Goal: Complete application form

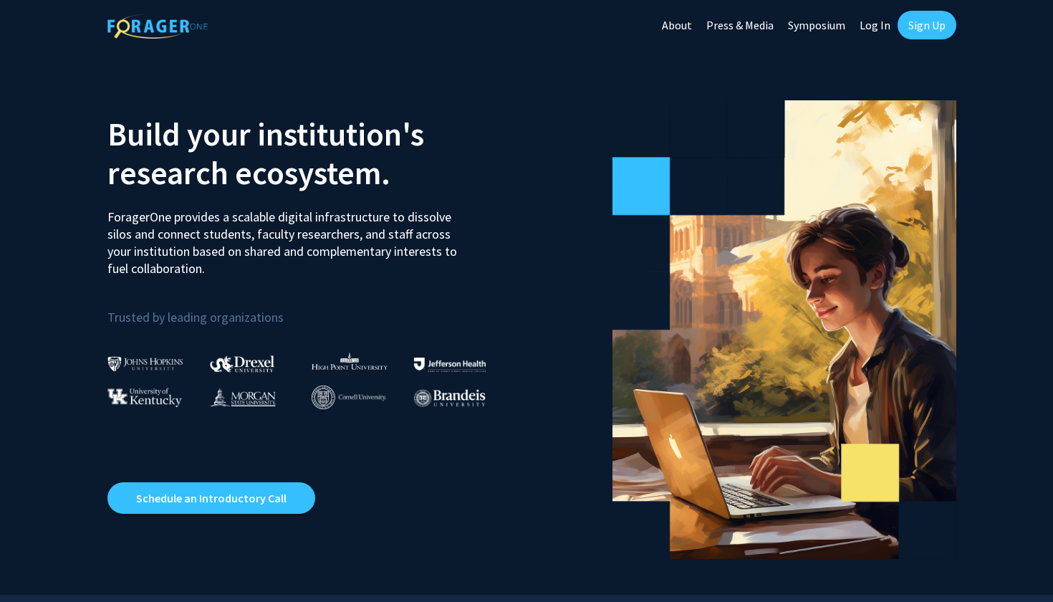
click at [943, 19] on link "Sign Up" at bounding box center [927, 25] width 59 height 29
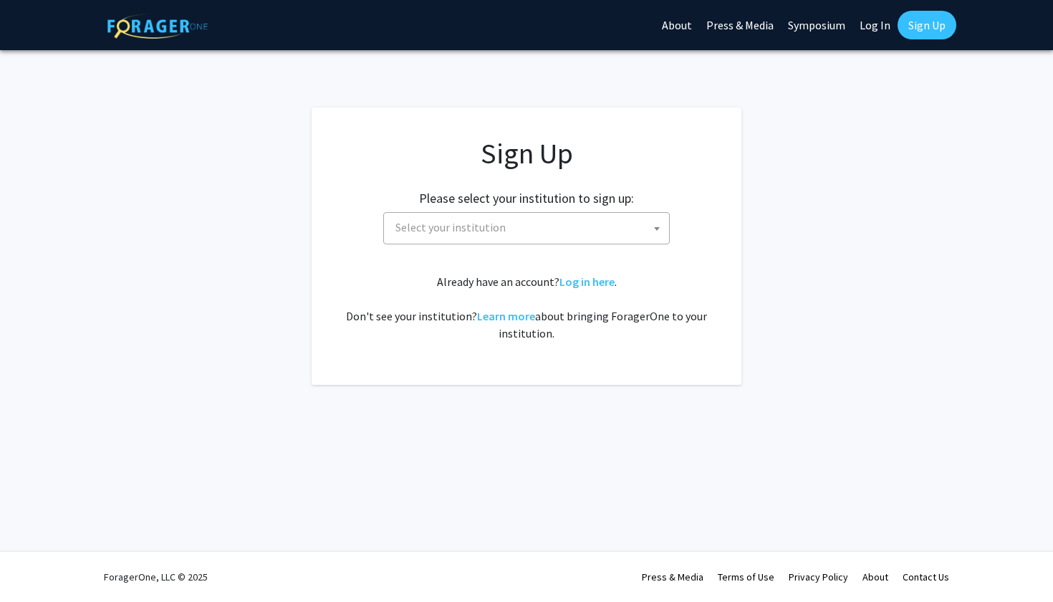
click at [494, 234] on span "Select your institution" at bounding box center [529, 227] width 279 height 29
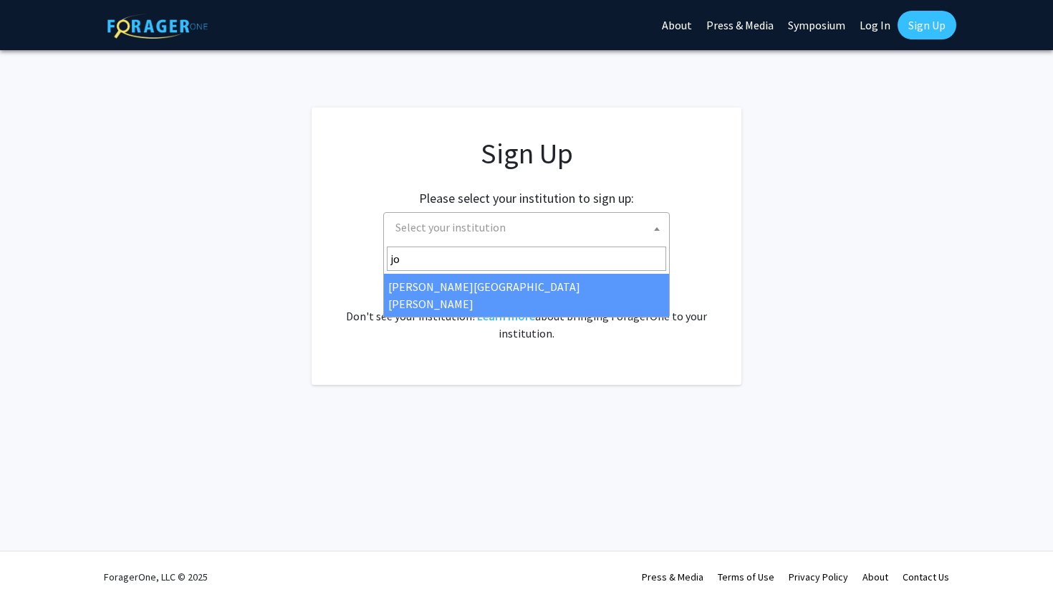
type input "jo"
select select "1"
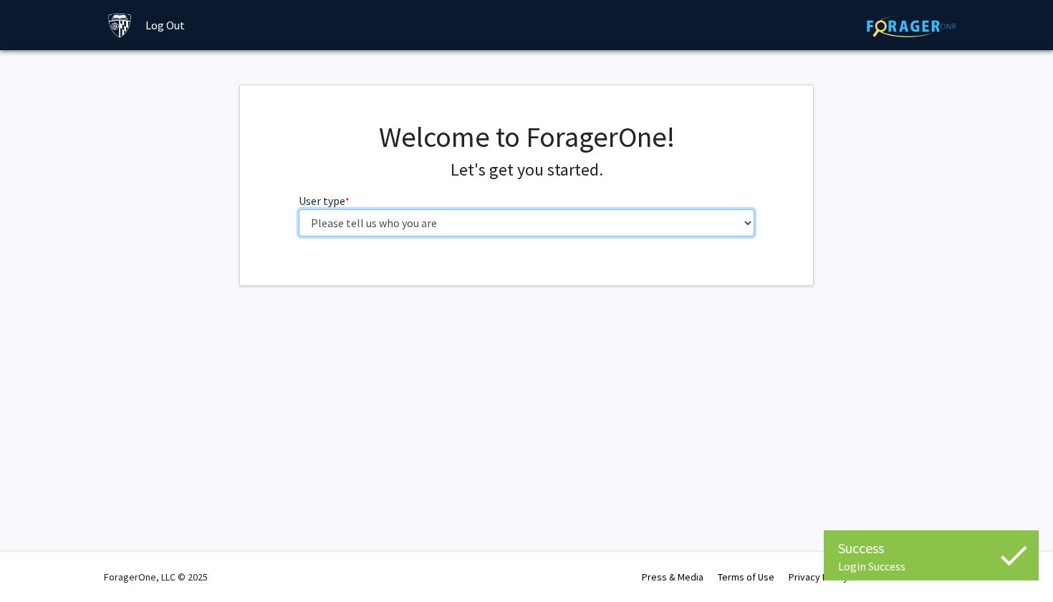
select select "2: masters"
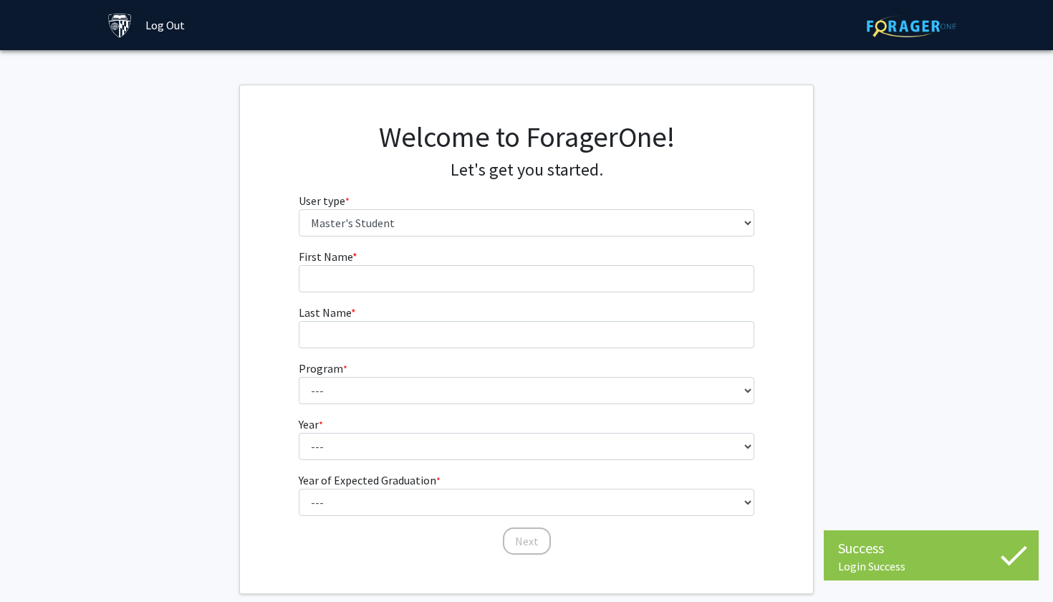
click at [514, 294] on form "First Name * required Last Name * required Program * required --- Anatomy Educa…" at bounding box center [527, 395] width 456 height 294
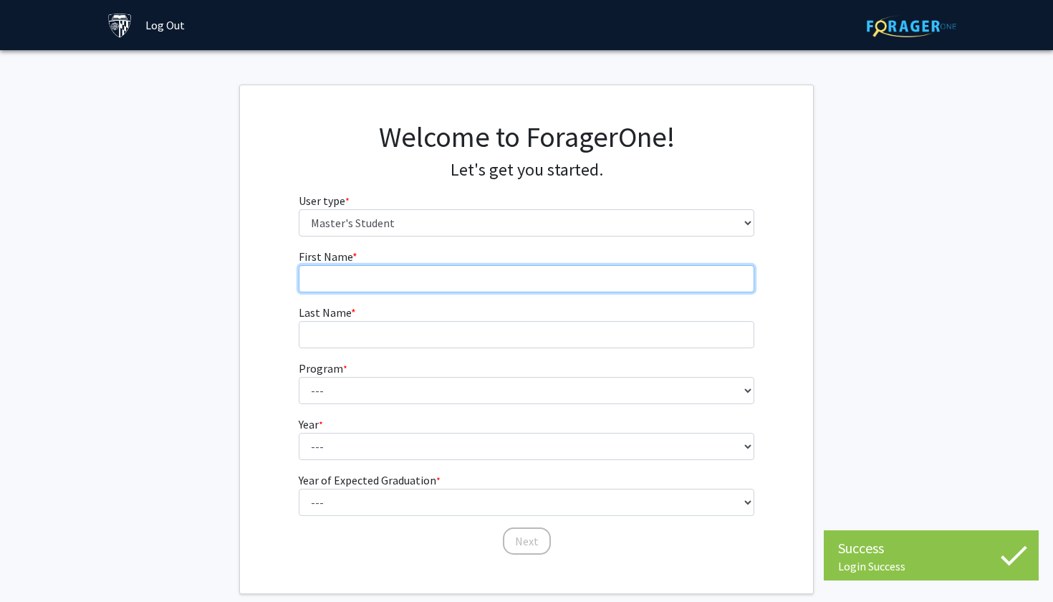
click at [514, 282] on input "First Name * required" at bounding box center [527, 278] width 456 height 27
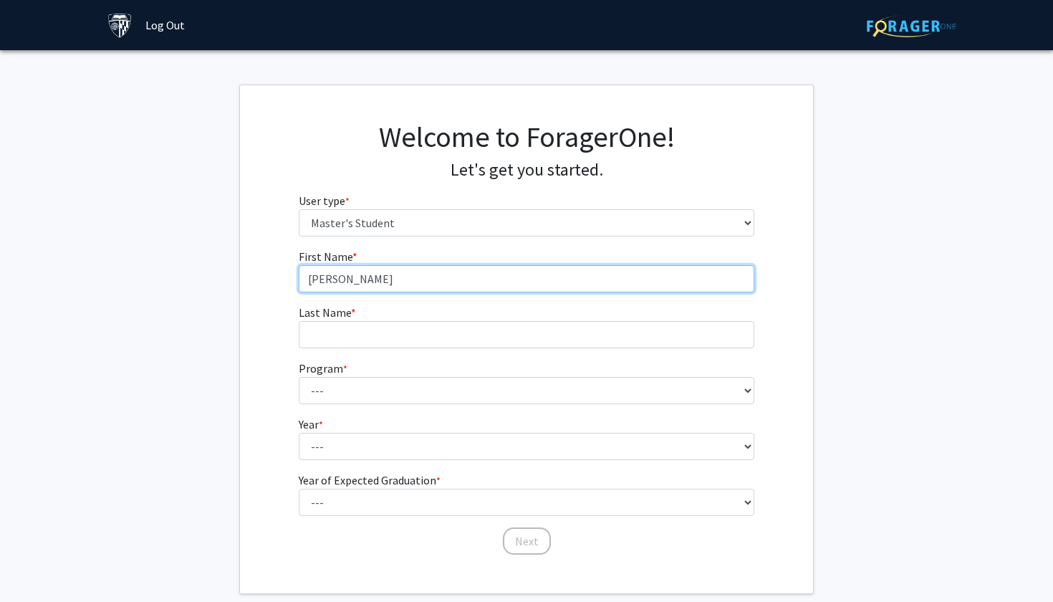
type input "[PERSON_NAME]"
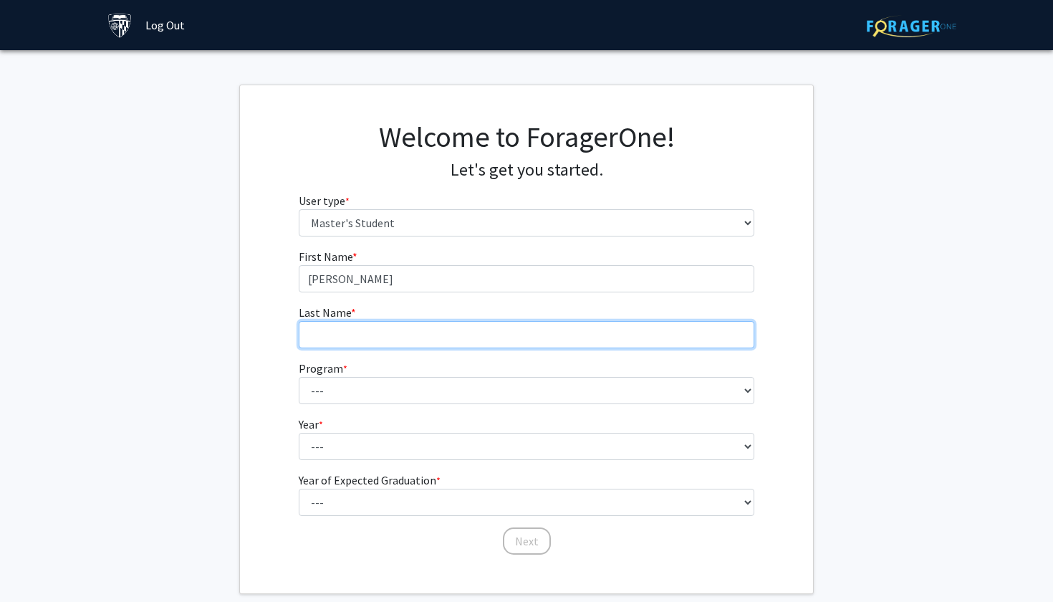
click at [506, 337] on input "Last Name * required" at bounding box center [527, 334] width 456 height 27
type input "Naik"
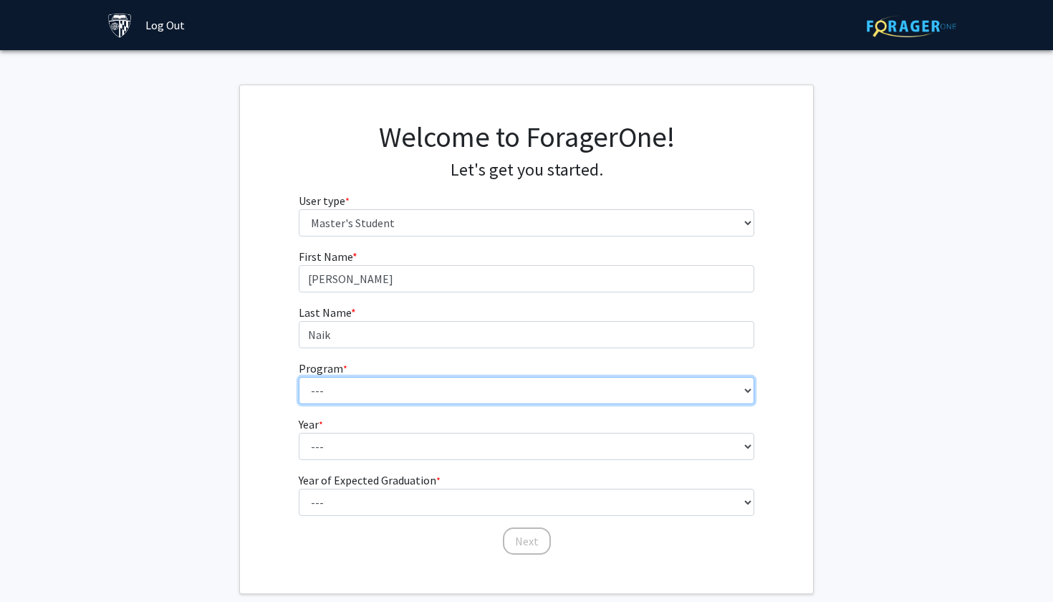
select select "26: 18"
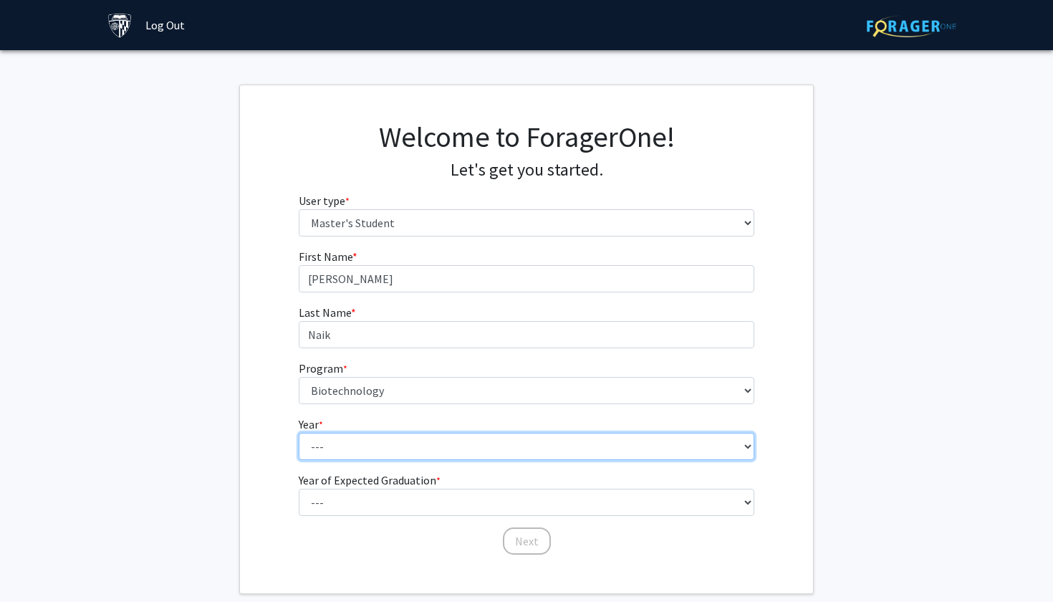
select select "2: second_year"
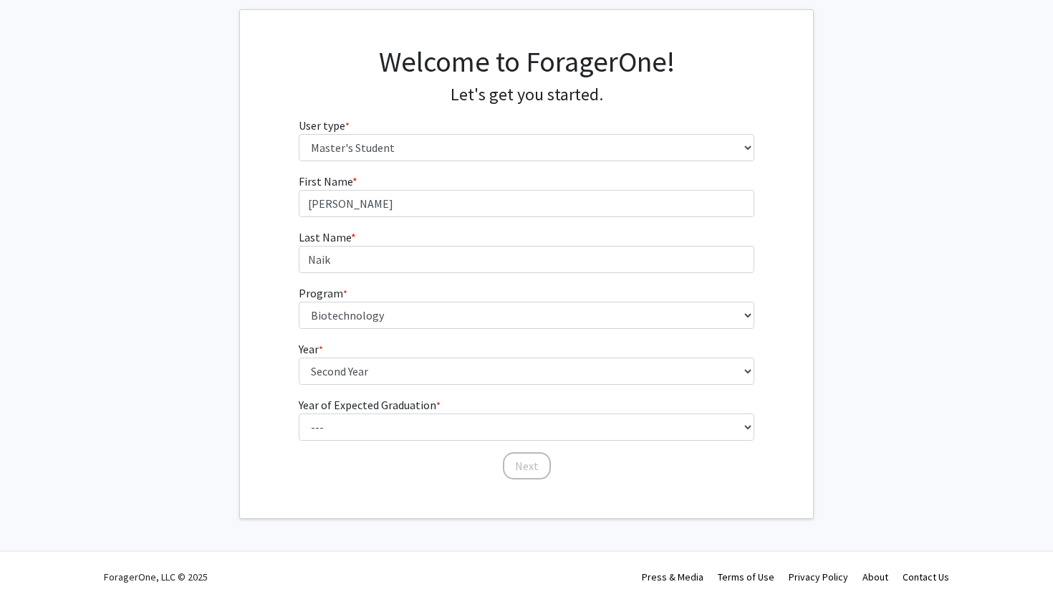
scroll to position [75, 0]
click at [385, 406] on label "Year of Expected Graduation * required" at bounding box center [370, 405] width 142 height 17
click at [385, 414] on select "--- 2025 2026 2027 2028 2029 2030 2031 2032 2033 2034" at bounding box center [527, 427] width 456 height 27
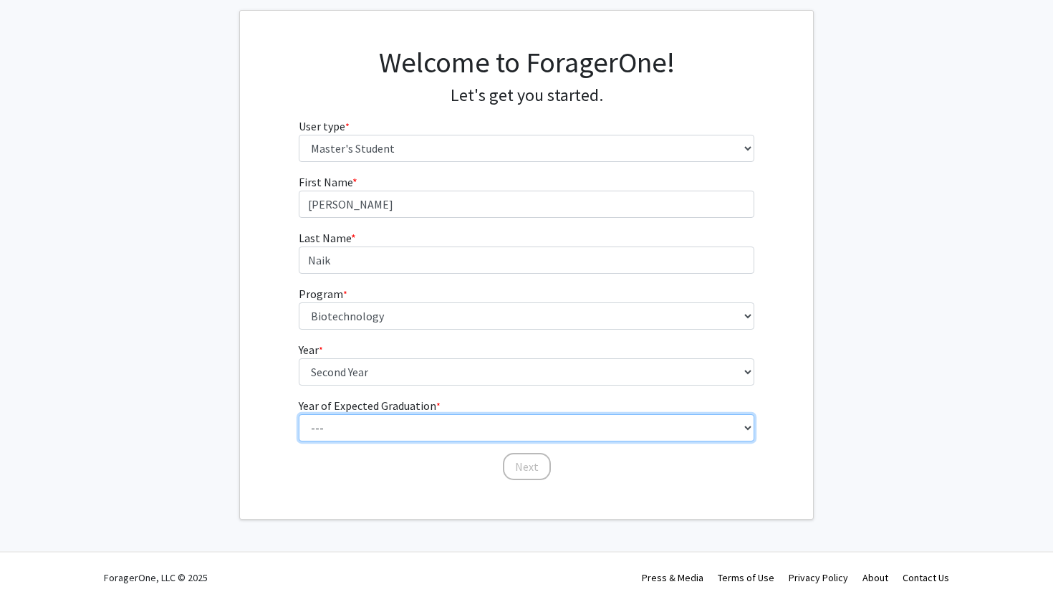
select select "2: 2026"
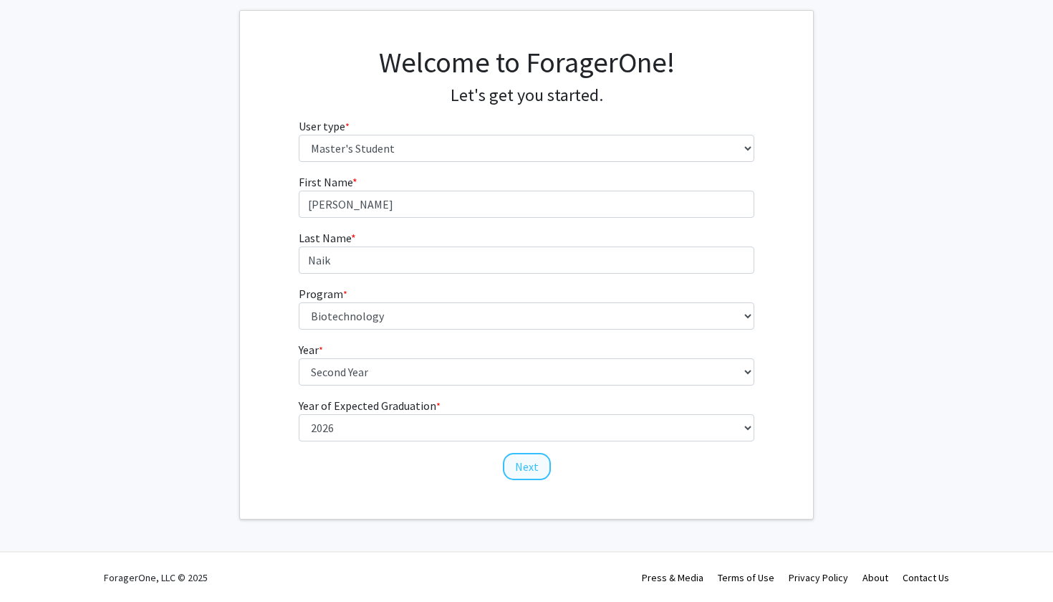
click at [511, 463] on button "Next" at bounding box center [527, 466] width 48 height 27
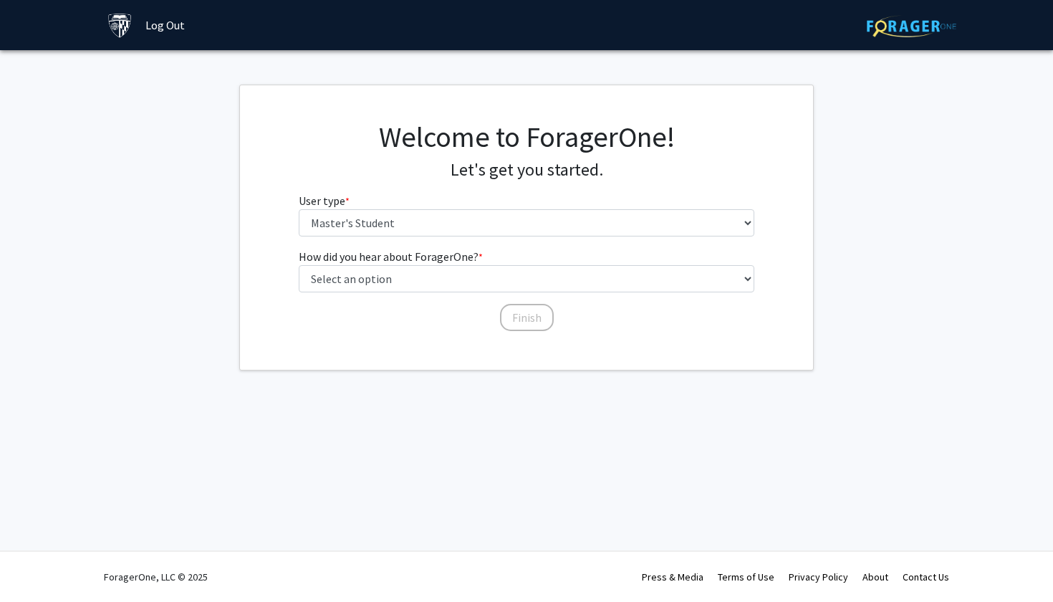
scroll to position [0, 0]
click at [484, 255] on fg-select "How did you hear about ForagerOne? * required Select an option Peer/student rec…" at bounding box center [527, 270] width 456 height 44
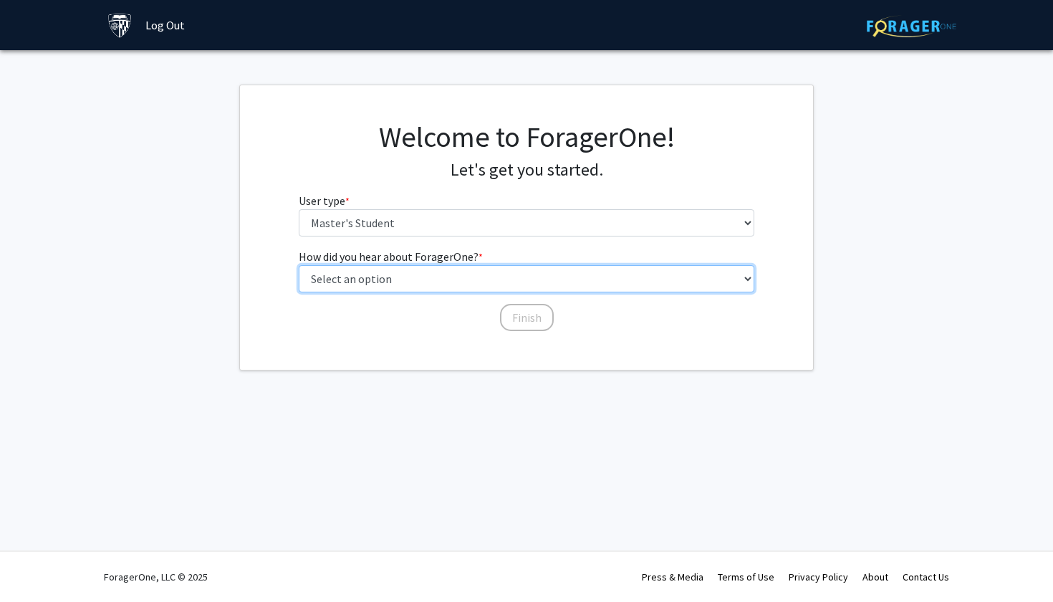
select select "1: peer_recommendation"
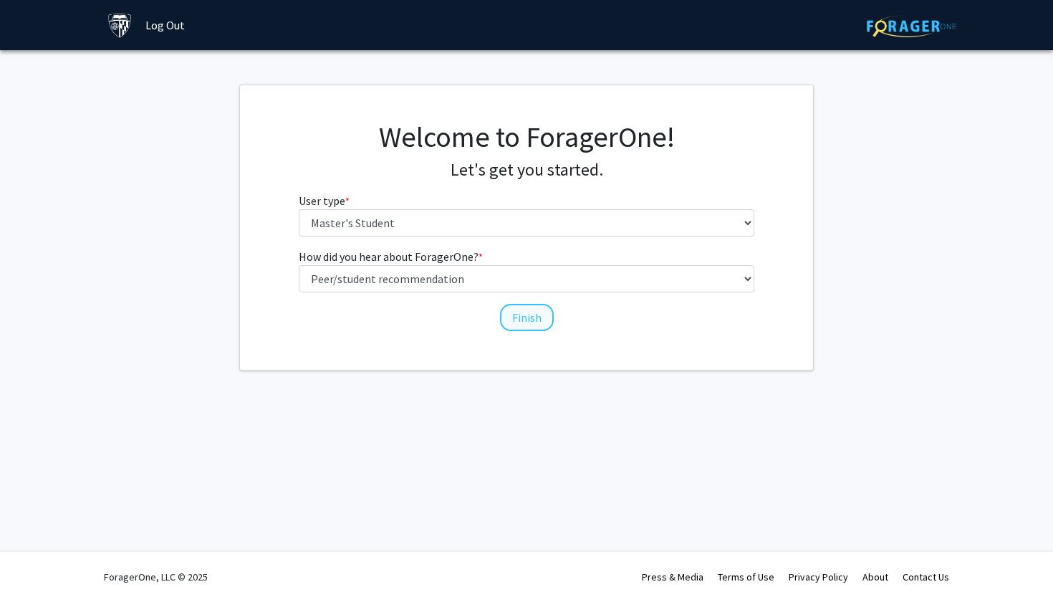
click at [505, 304] on button "Finish" at bounding box center [527, 317] width 54 height 27
click at [525, 316] on button "Finish" at bounding box center [527, 317] width 54 height 27
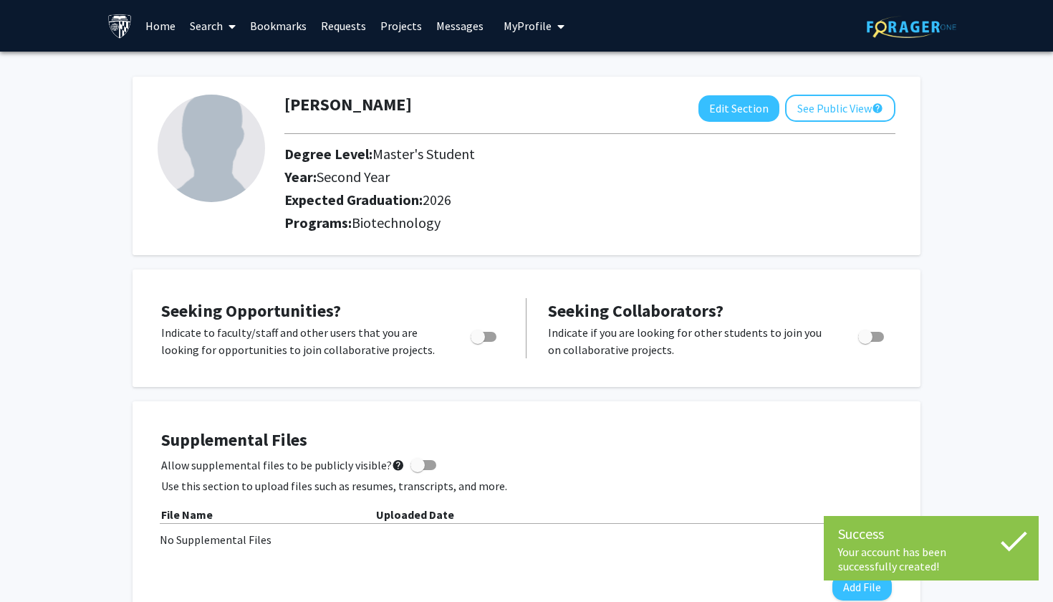
click at [407, 27] on link "Projects" at bounding box center [401, 26] width 56 height 50
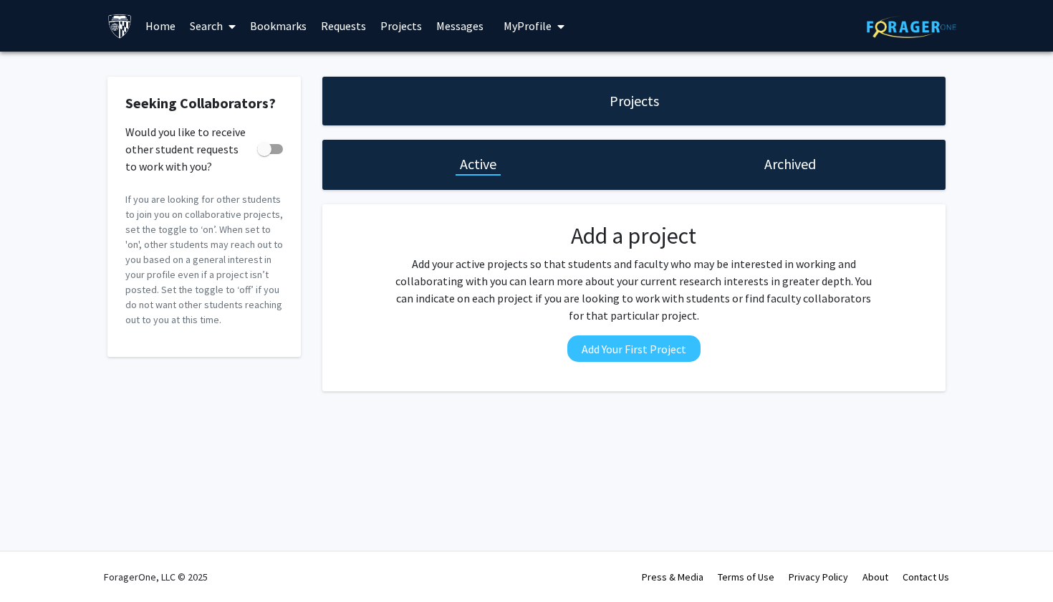
click at [223, 24] on span at bounding box center [229, 26] width 13 height 50
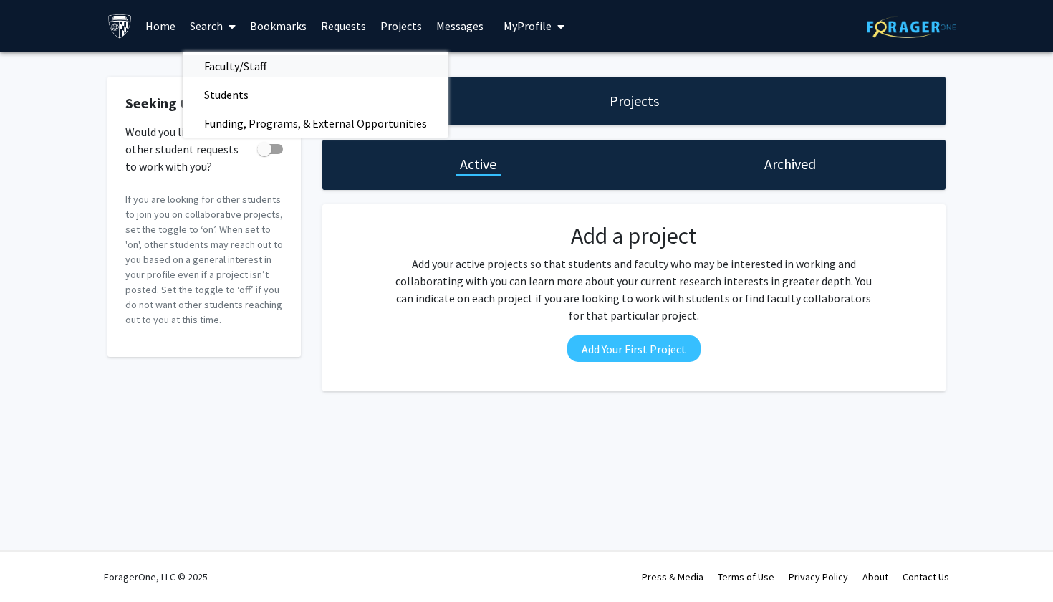
click at [264, 67] on span "Faculty/Staff" at bounding box center [235, 66] width 105 height 29
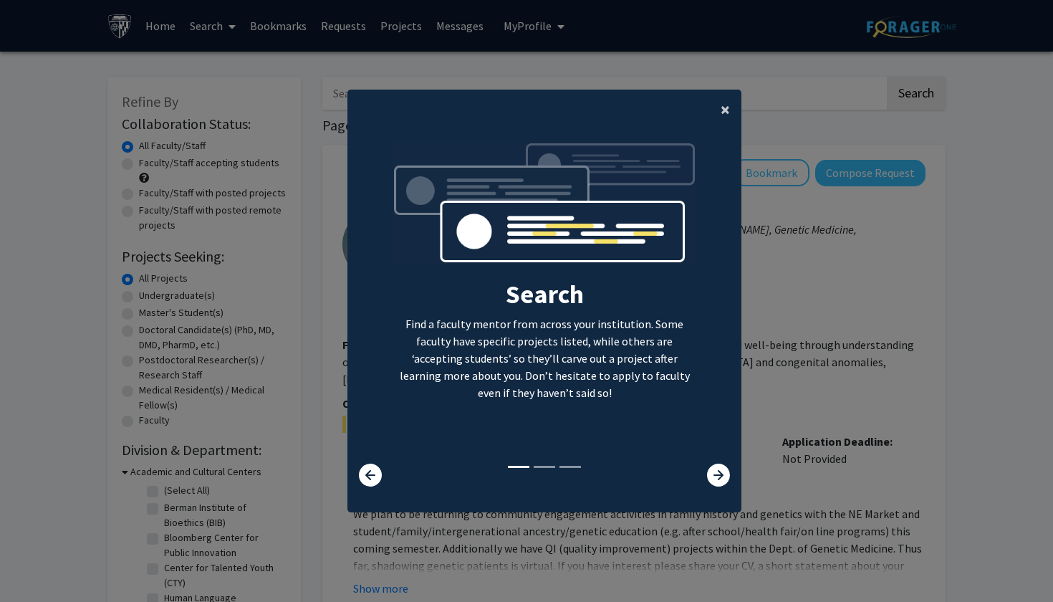
click at [723, 104] on span "×" at bounding box center [725, 109] width 9 height 22
